Goal: Task Accomplishment & Management: Manage account settings

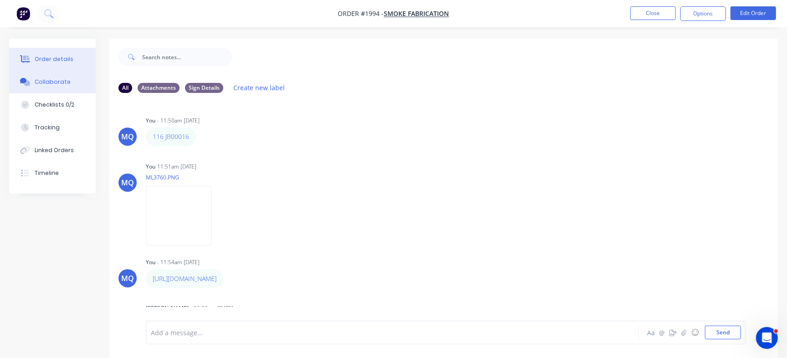
click at [56, 58] on div "Order details" at bounding box center [54, 59] width 39 height 8
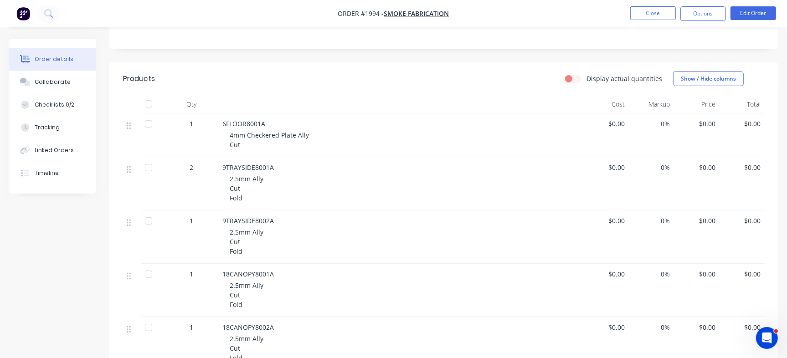
scroll to position [160, 0]
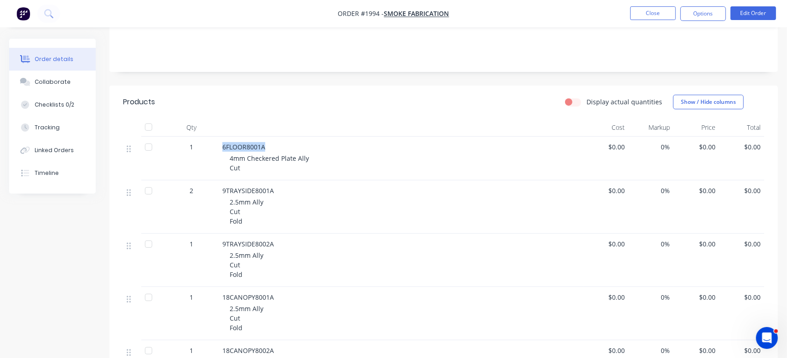
drag, startPoint x: 224, startPoint y: 149, endPoint x: 269, endPoint y: 141, distance: 45.8
click at [269, 141] on div "6FLOOR8001A 4mm Checkered Plate Ally Cut" at bounding box center [401, 159] width 365 height 44
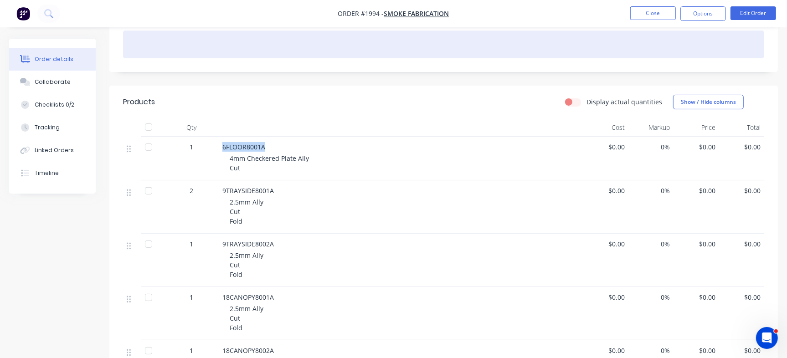
copy span "6FLOOR8001A"
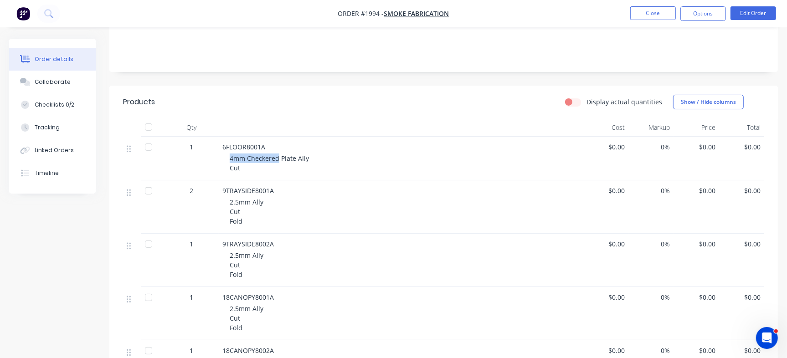
drag, startPoint x: 231, startPoint y: 158, endPoint x: 278, endPoint y: 155, distance: 47.0
click at [278, 155] on span "4mm Checkered Plate Ally Cut" at bounding box center [269, 163] width 79 height 18
copy span "4mm Checkered"
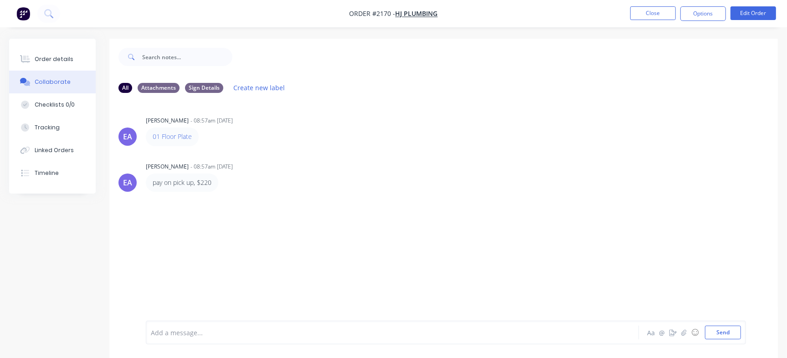
click at [637, 5] on nav "Order #2170 - HJ Plumbing Close Options Edit Order" at bounding box center [393, 13] width 787 height 27
click at [641, 10] on button "Close" at bounding box center [653, 13] width 46 height 14
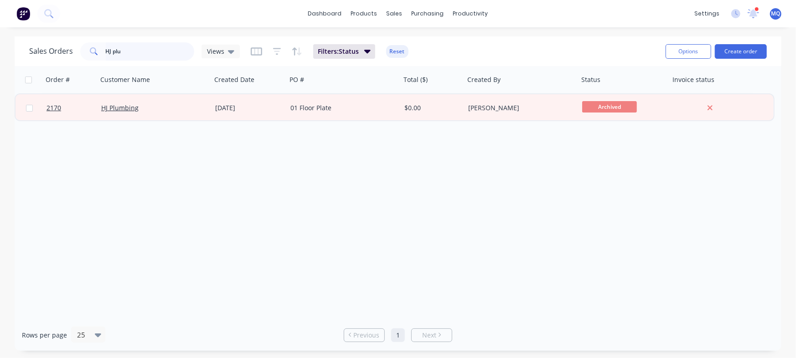
click at [134, 59] on input "HJ plu" at bounding box center [150, 51] width 89 height 18
click at [136, 57] on input "HJ plu" at bounding box center [150, 51] width 89 height 18
paste input "4mm Checkered"
type input "4mm Checkered"
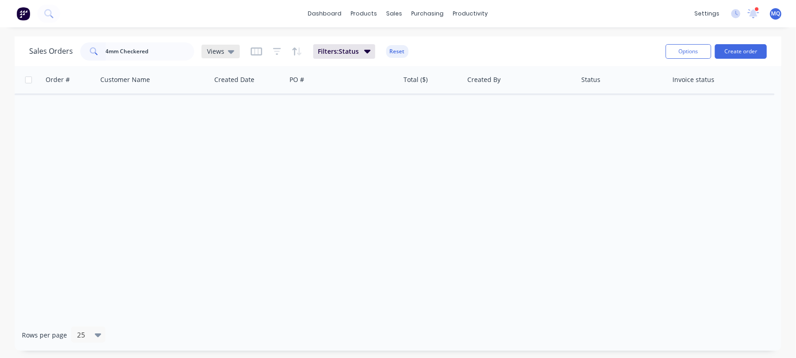
click at [203, 51] on div "Views" at bounding box center [220, 52] width 38 height 14
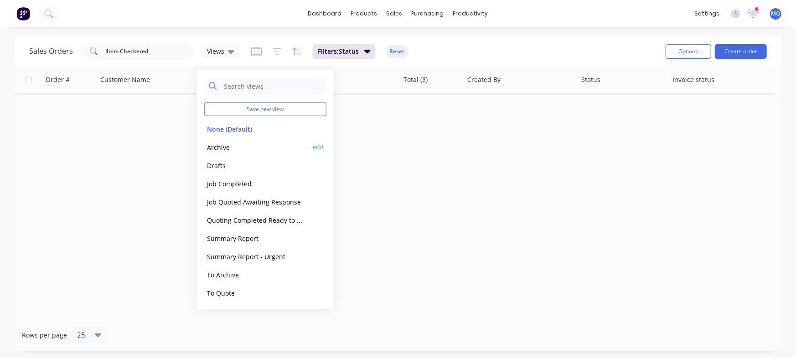
click at [212, 149] on button "Archive" at bounding box center [256, 147] width 104 height 10
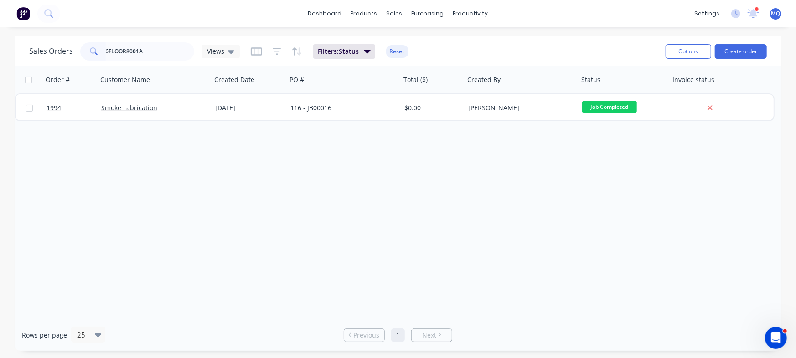
drag, startPoint x: 212, startPoint y: 50, endPoint x: 211, endPoint y: 61, distance: 11.1
click at [213, 50] on span "Views" at bounding box center [215, 51] width 17 height 10
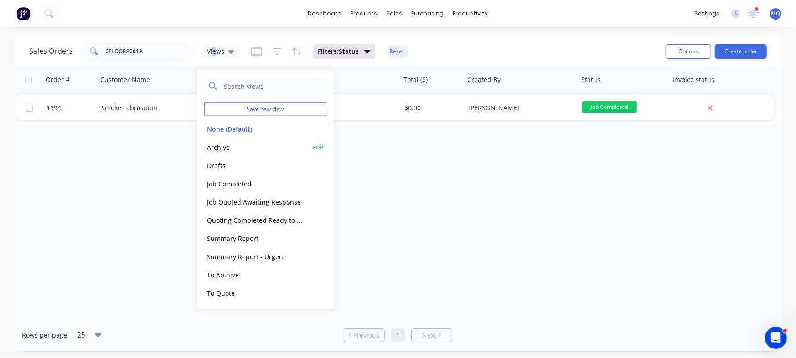
click at [207, 142] on button "Archive" at bounding box center [256, 147] width 104 height 10
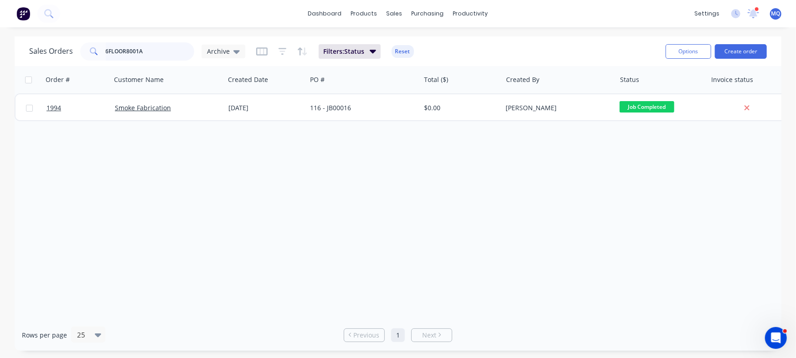
click at [153, 48] on input "6FLOOR8001A" at bounding box center [150, 51] width 89 height 18
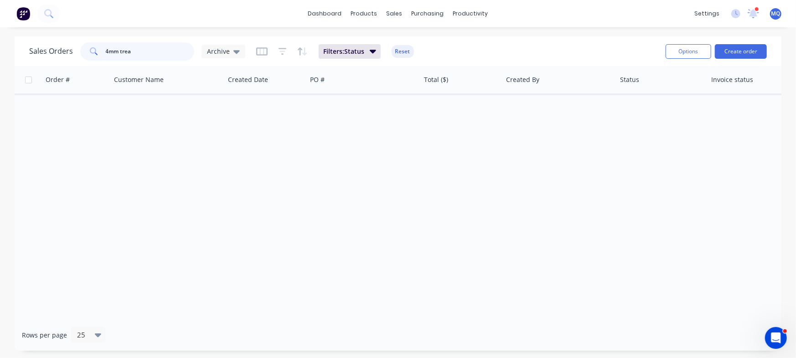
click at [139, 54] on input "4mm trea" at bounding box center [150, 51] width 89 height 18
click at [218, 49] on span "Archive" at bounding box center [218, 51] width 23 height 10
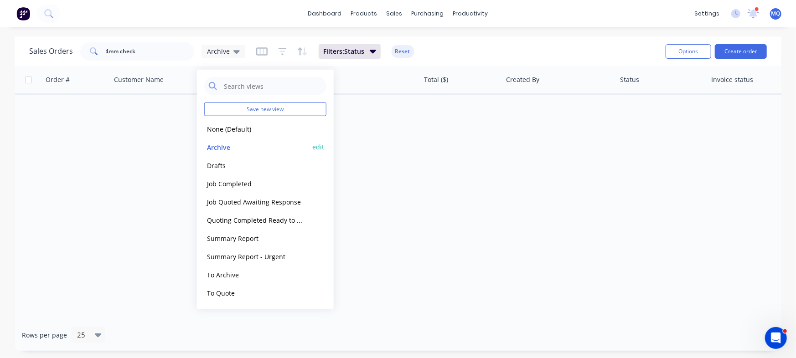
click at [210, 150] on button "Archive" at bounding box center [256, 147] width 104 height 10
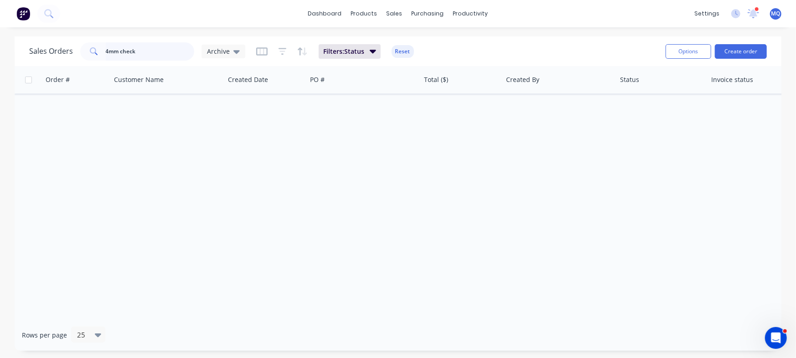
click at [138, 53] on input "4mm check" at bounding box center [150, 51] width 89 height 18
click at [217, 52] on span "Archive" at bounding box center [218, 51] width 23 height 10
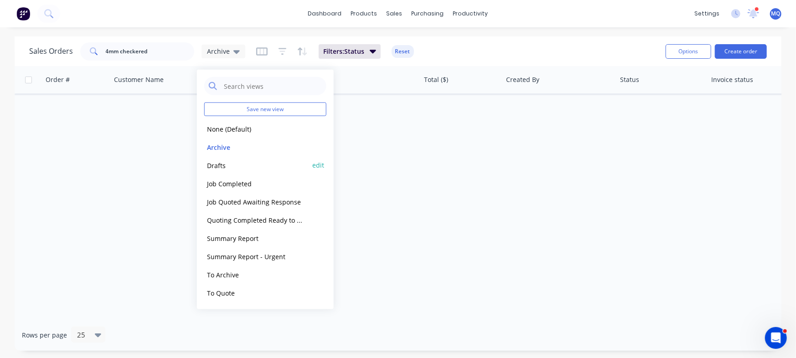
click at [212, 168] on button "Drafts" at bounding box center [256, 165] width 104 height 10
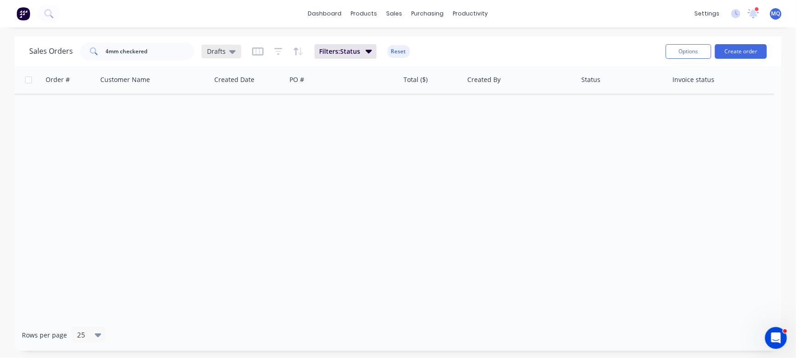
click at [230, 46] on div "Drafts" at bounding box center [221, 52] width 40 height 14
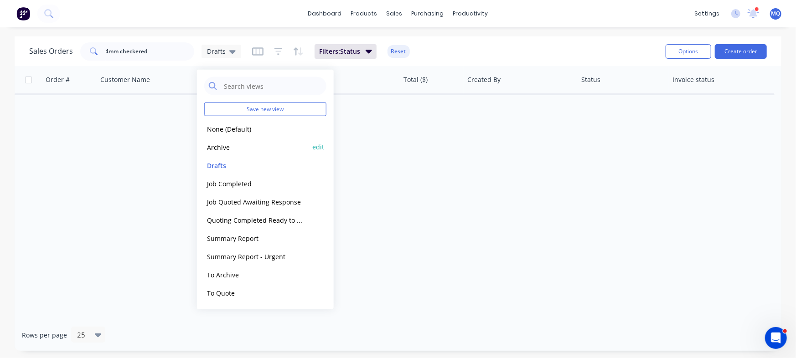
click at [226, 139] on div "Archive edit" at bounding box center [265, 147] width 122 height 18
click at [232, 147] on button "Archive" at bounding box center [256, 147] width 104 height 10
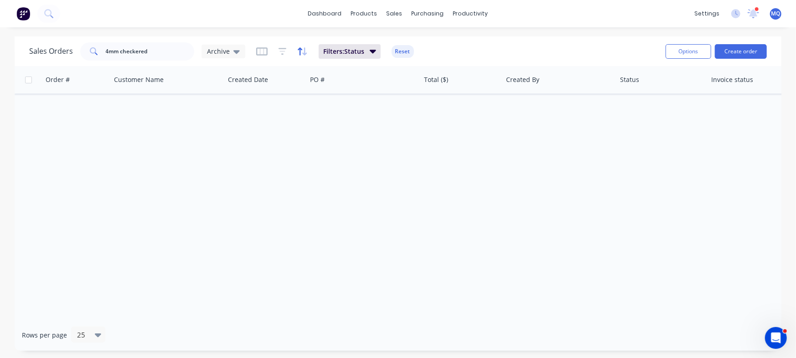
click at [301, 50] on icon "button" at bounding box center [302, 51] width 10 height 9
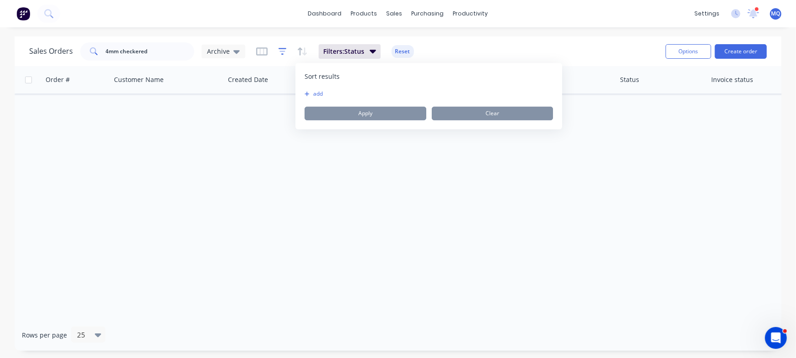
click at [280, 52] on icon "button" at bounding box center [283, 51] width 8 height 9
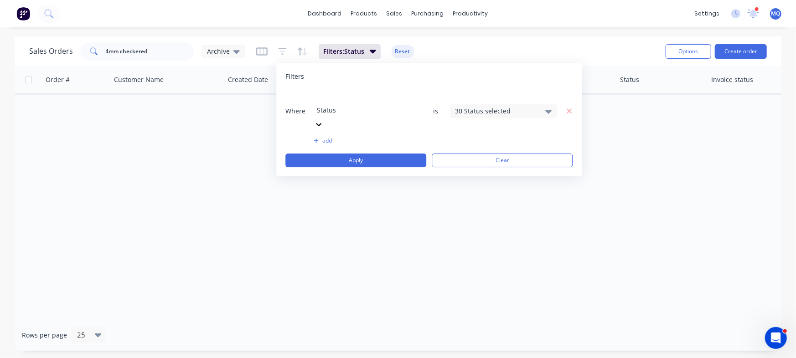
click at [498, 106] on div "30 Status selected" at bounding box center [496, 111] width 83 height 10
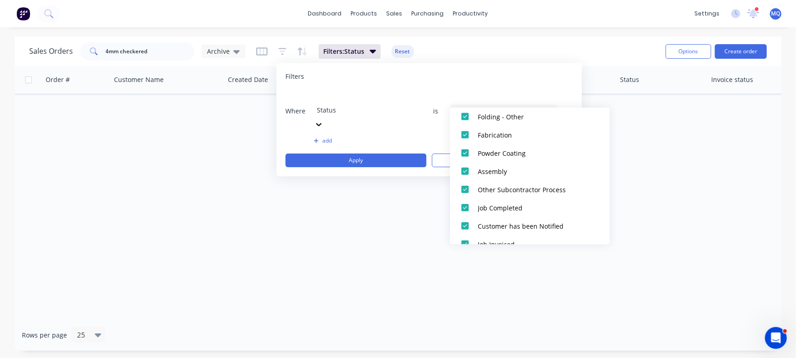
scroll to position [465, 0]
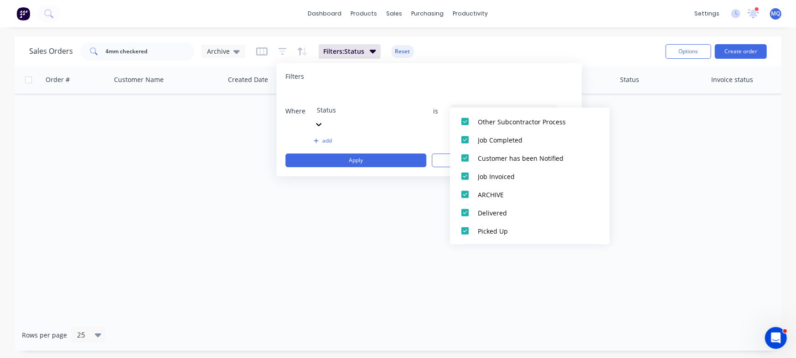
click at [659, 201] on div "Order # Customer Name Created Date PO # Total ($) Created By Status Invoice sta…" at bounding box center [398, 192] width 767 height 253
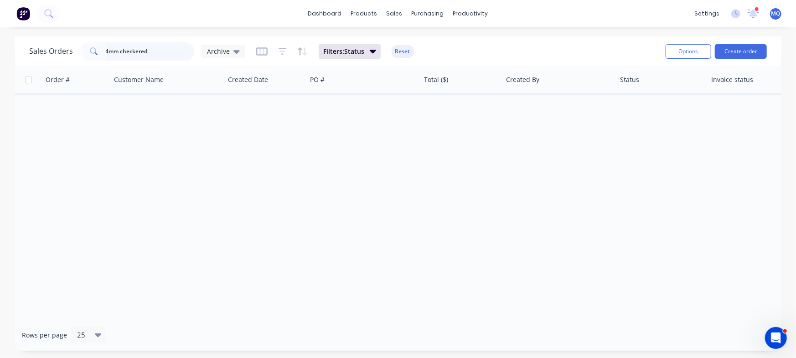
click at [137, 52] on input "4mm checkered" at bounding box center [150, 51] width 89 height 18
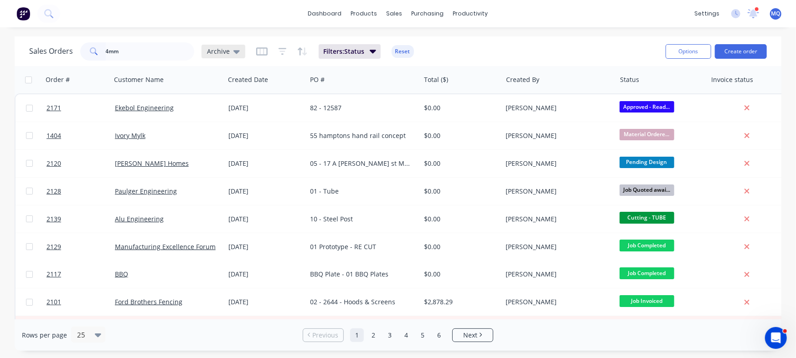
click at [220, 52] on span "Archive" at bounding box center [218, 51] width 23 height 10
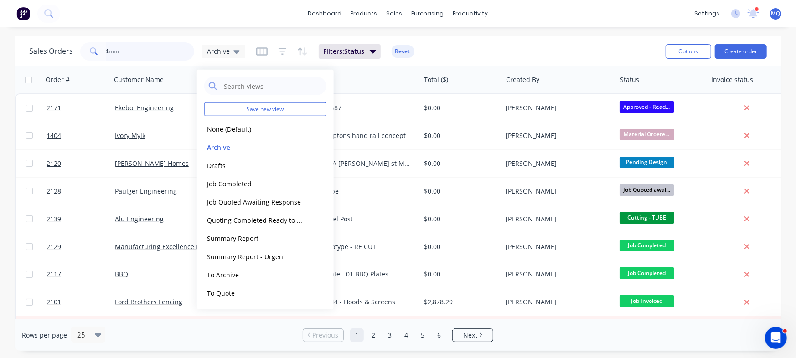
click at [122, 53] on input "4mm" at bounding box center [150, 51] width 89 height 18
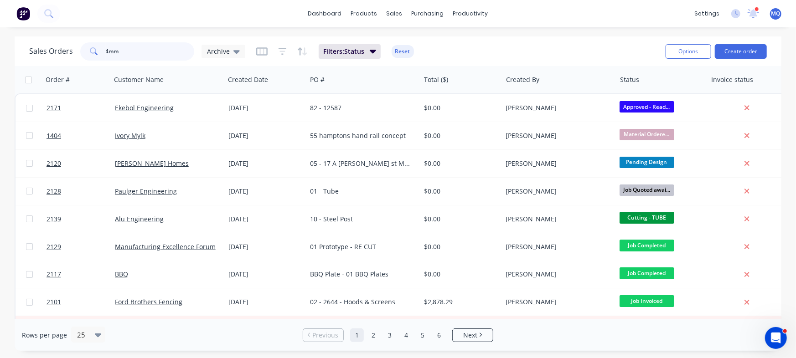
click at [122, 53] on input "4mm" at bounding box center [150, 51] width 89 height 18
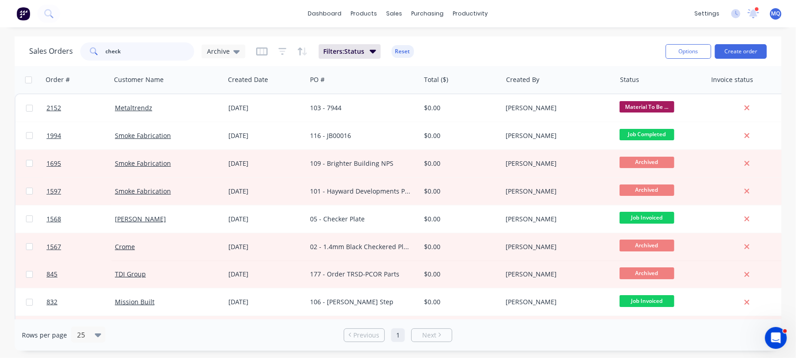
click at [106, 47] on input "check" at bounding box center [150, 51] width 89 height 18
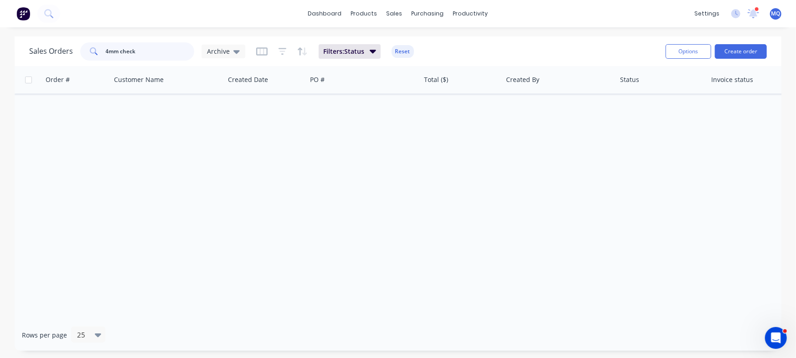
click at [123, 52] on input "4mm check" at bounding box center [150, 51] width 89 height 18
type input "4mm tread"
